Goal: Task Accomplishment & Management: Manage account settings

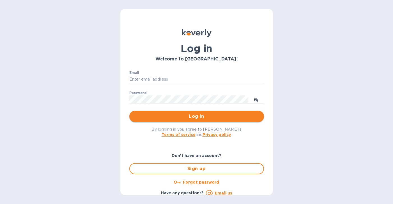
type input "[EMAIL_ADDRESS][DOMAIN_NAME]"
click at [161, 122] on button "Log in" at bounding box center [196, 116] width 134 height 11
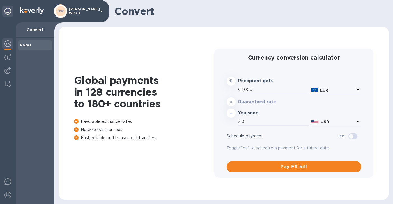
type input "1,175.1"
